Goal: Check status: Check status

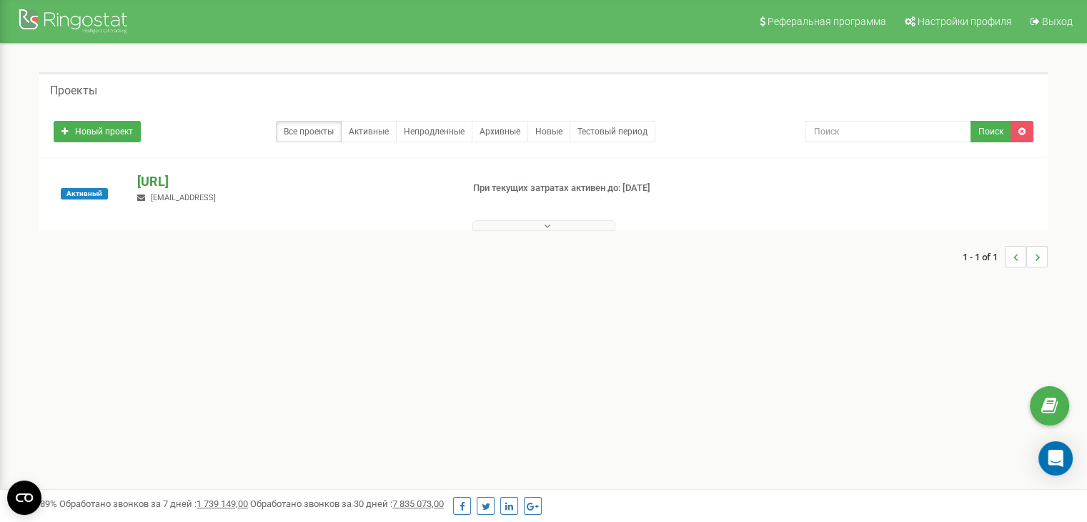
click at [177, 181] on p "[URL]" at bounding box center [293, 181] width 312 height 19
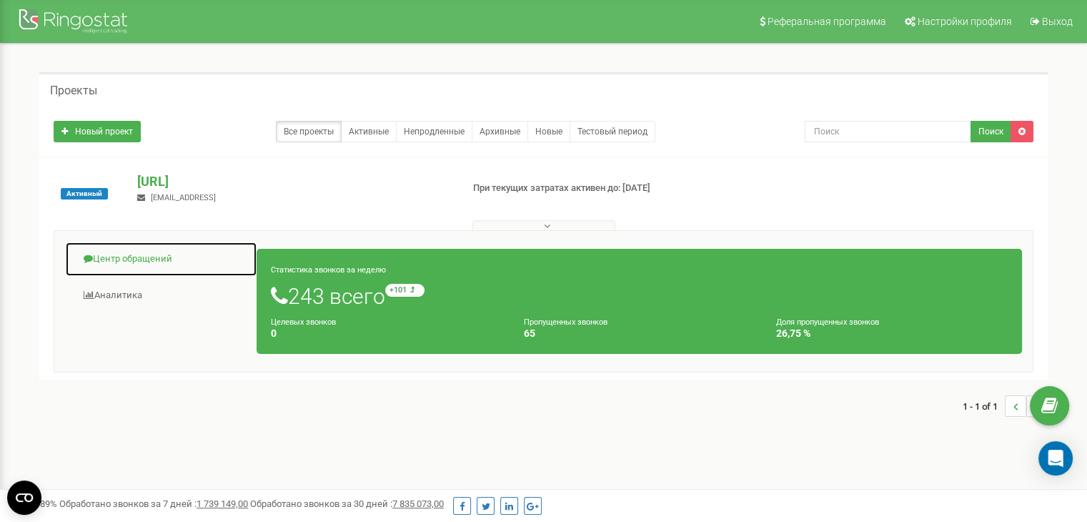
click at [129, 256] on link "Центр обращений" at bounding box center [161, 259] width 192 height 35
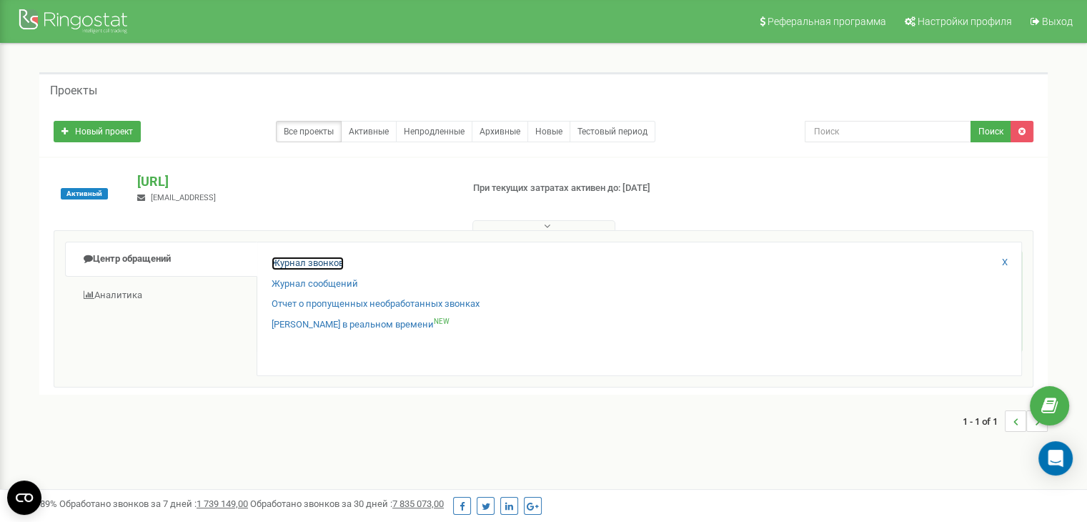
click at [323, 265] on link "Журнал звонков" at bounding box center [308, 264] width 72 height 14
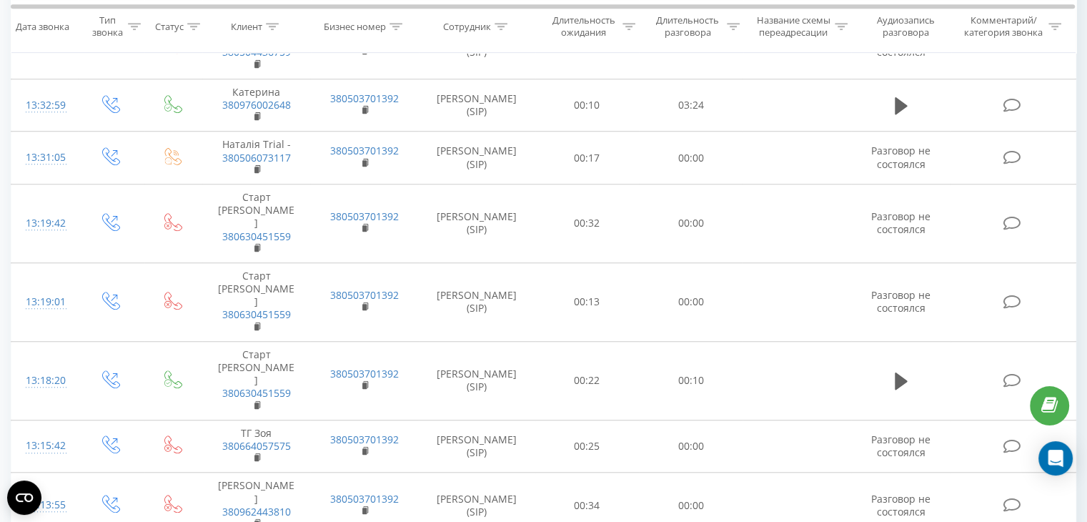
scroll to position [1175, 0]
